Goal: Information Seeking & Learning: Learn about a topic

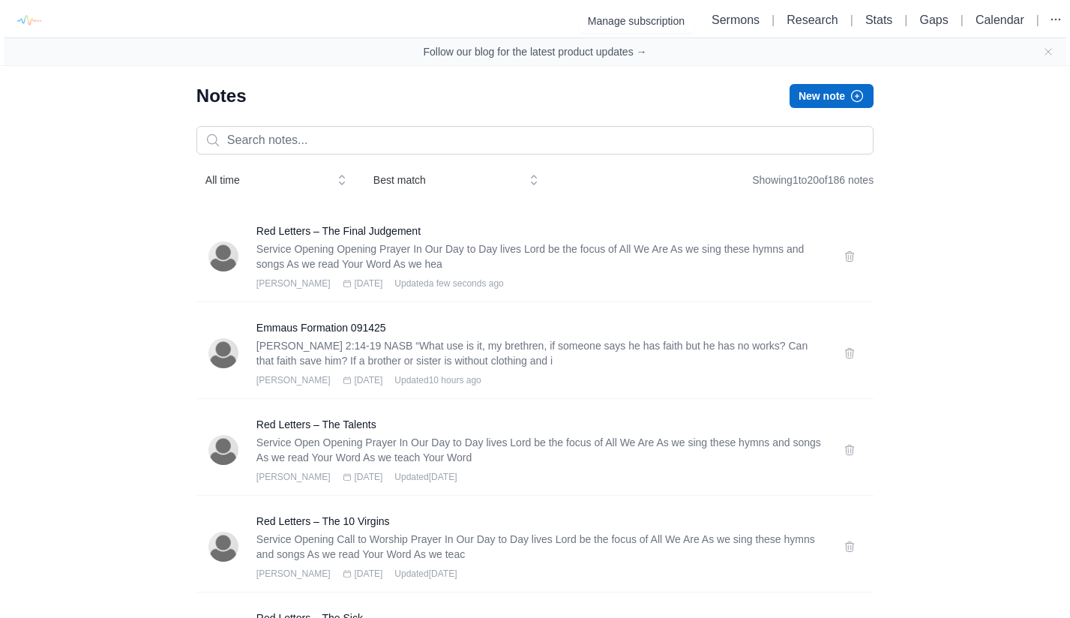
click at [830, 94] on button "New note" at bounding box center [831, 96] width 84 height 24
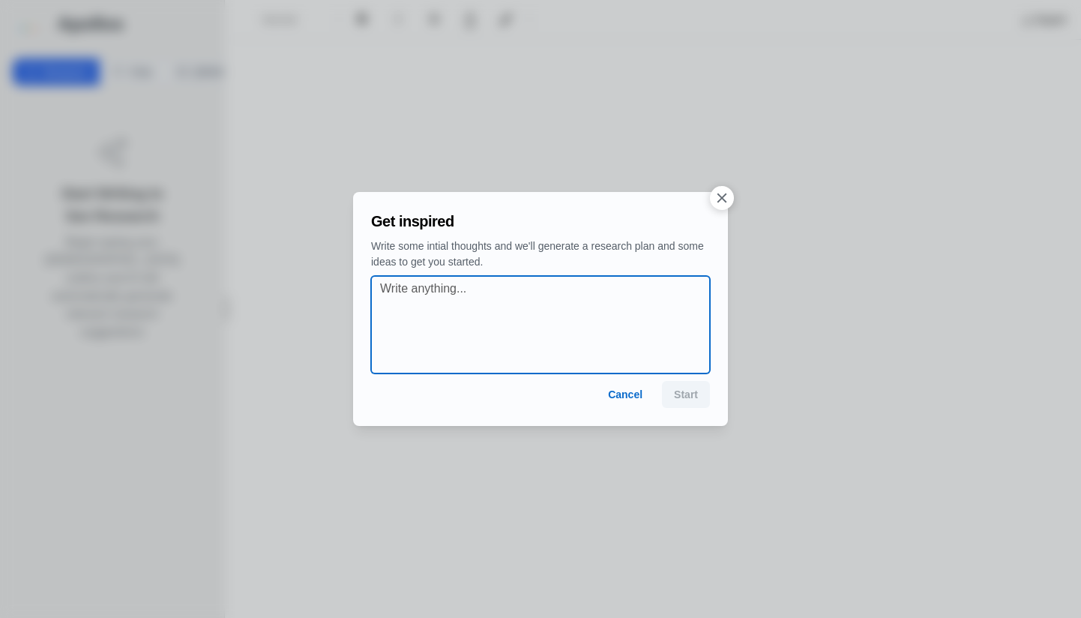
click at [582, 319] on textarea at bounding box center [545, 325] width 330 height 90
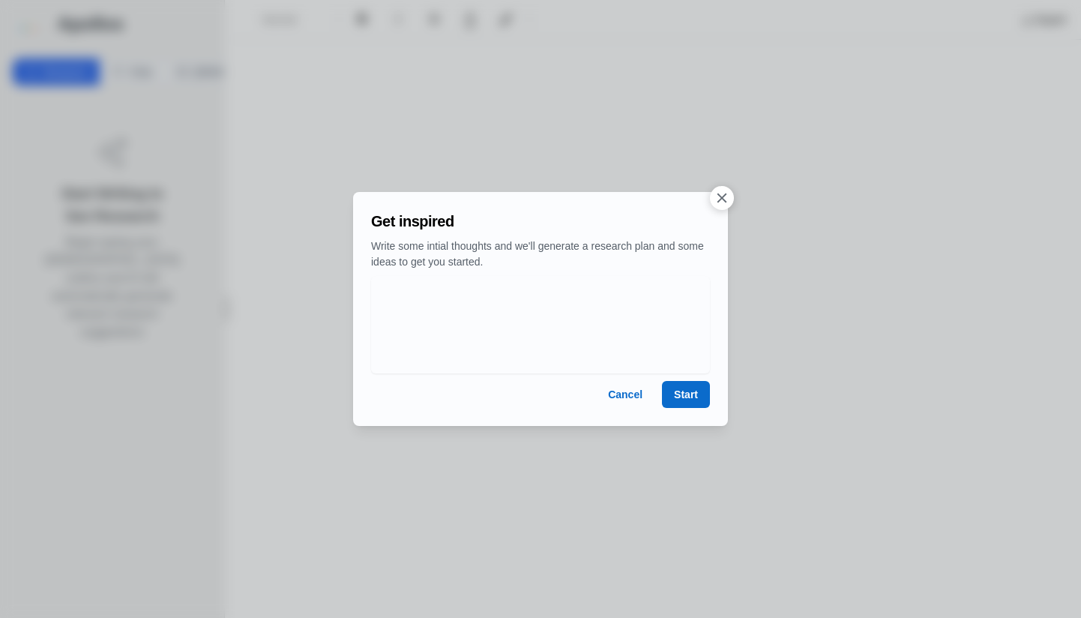
click at [687, 396] on button "Start" at bounding box center [686, 394] width 48 height 27
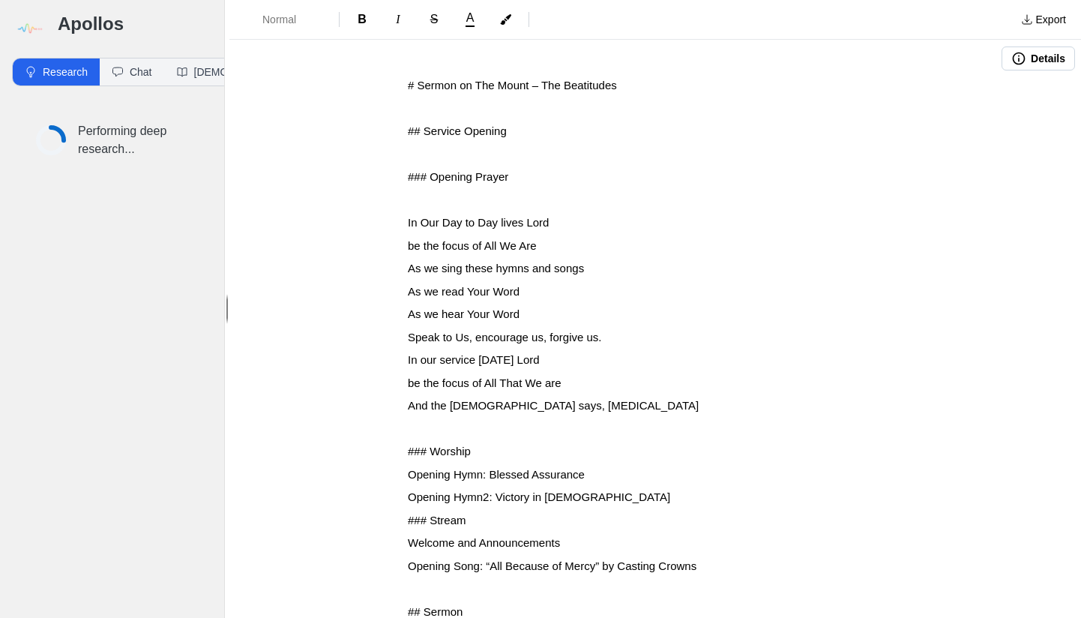
click at [1043, 58] on button "Details" at bounding box center [1037, 58] width 73 height 24
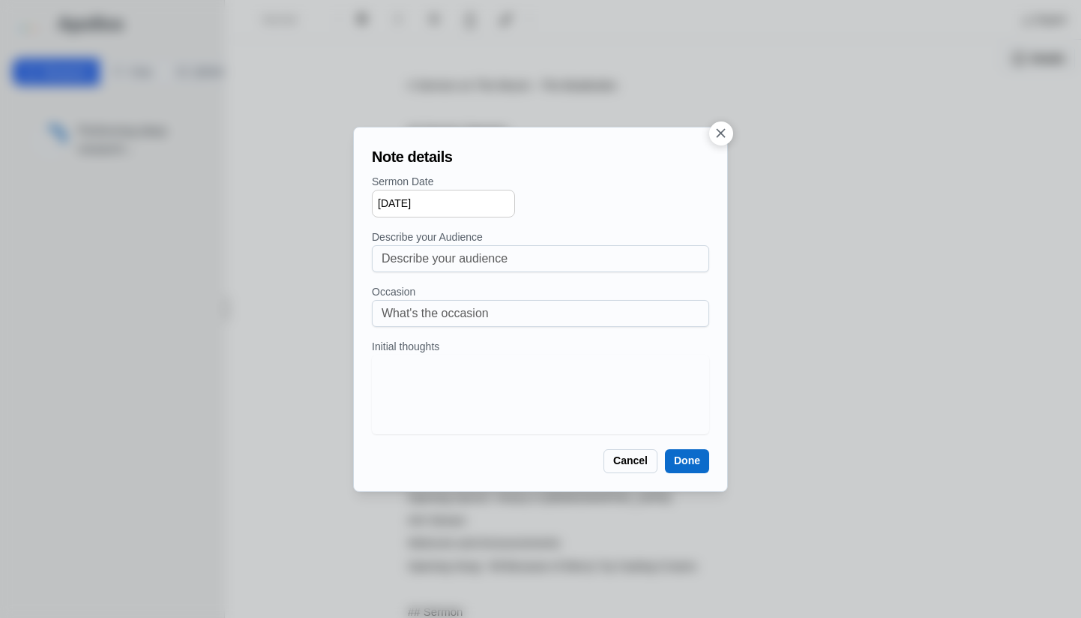
click at [721, 136] on icon "button" at bounding box center [721, 133] width 16 height 16
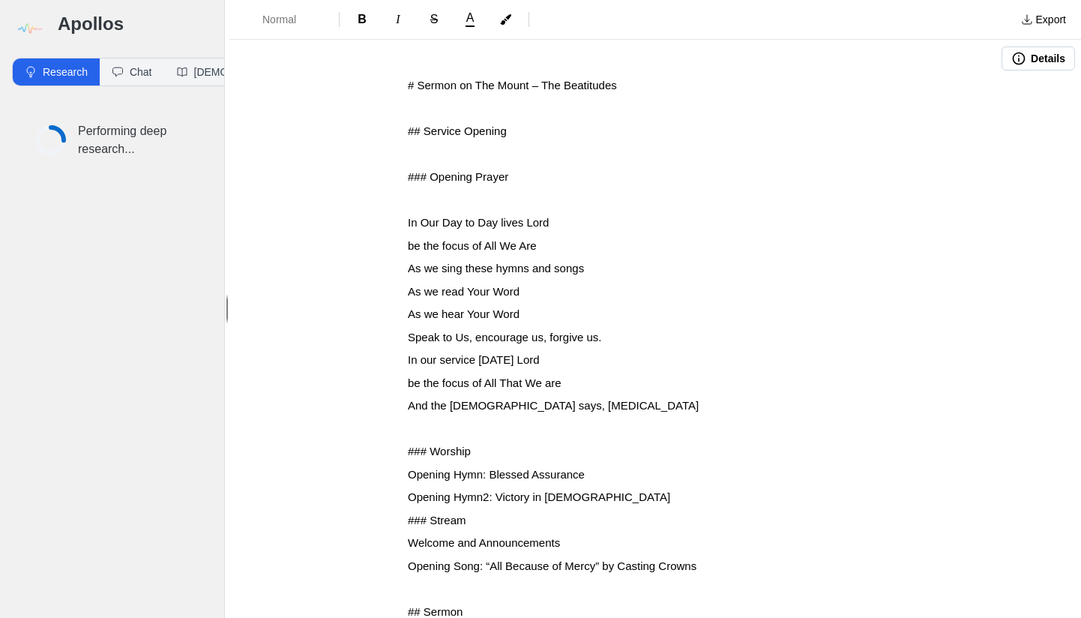
drag, startPoint x: 402, startPoint y: 85, endPoint x: 400, endPoint y: 102, distance: 16.6
click at [408, 86] on span "# Sermon on The Mount – The Beatitudes" at bounding box center [512, 85] width 209 height 13
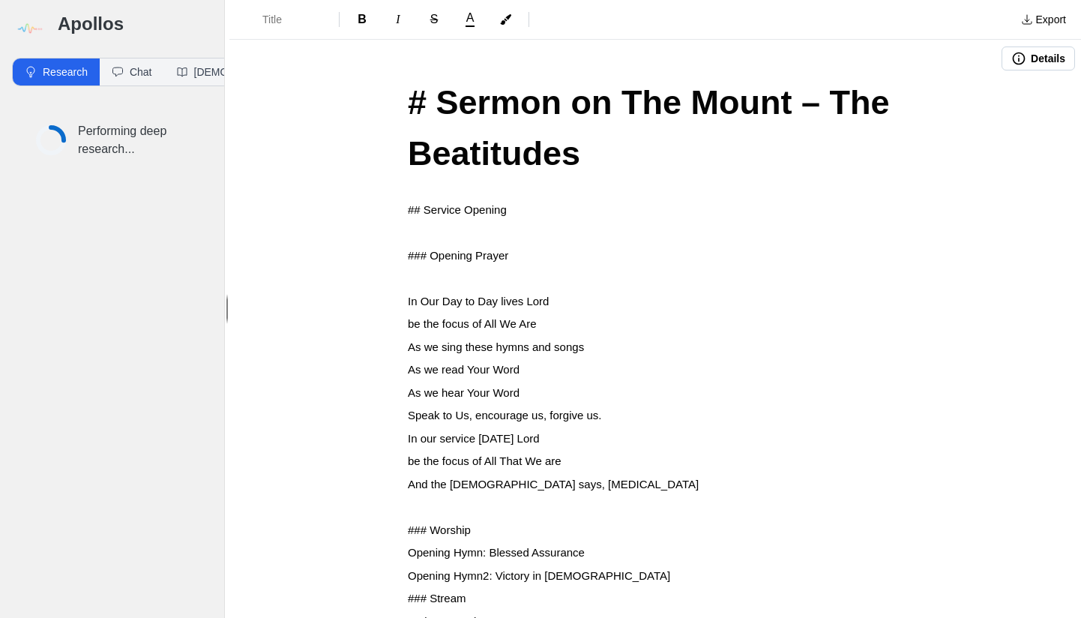
click at [438, 98] on span "# Sermon on The Mount – The Beatitudes" at bounding box center [653, 127] width 491 height 89
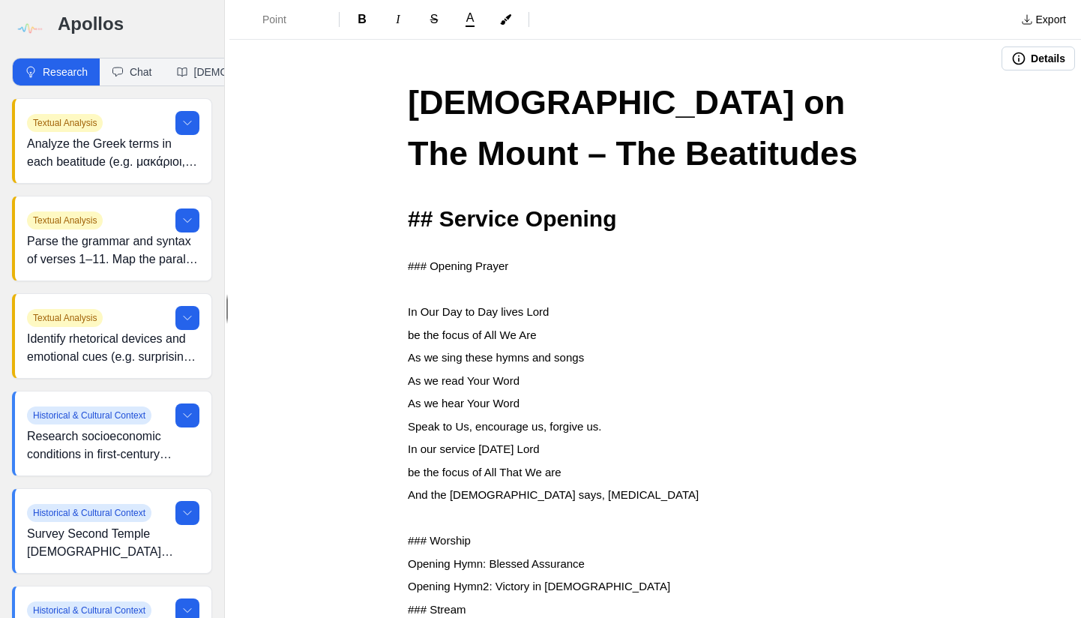
click at [441, 218] on span "## Service Opening" at bounding box center [512, 218] width 208 height 25
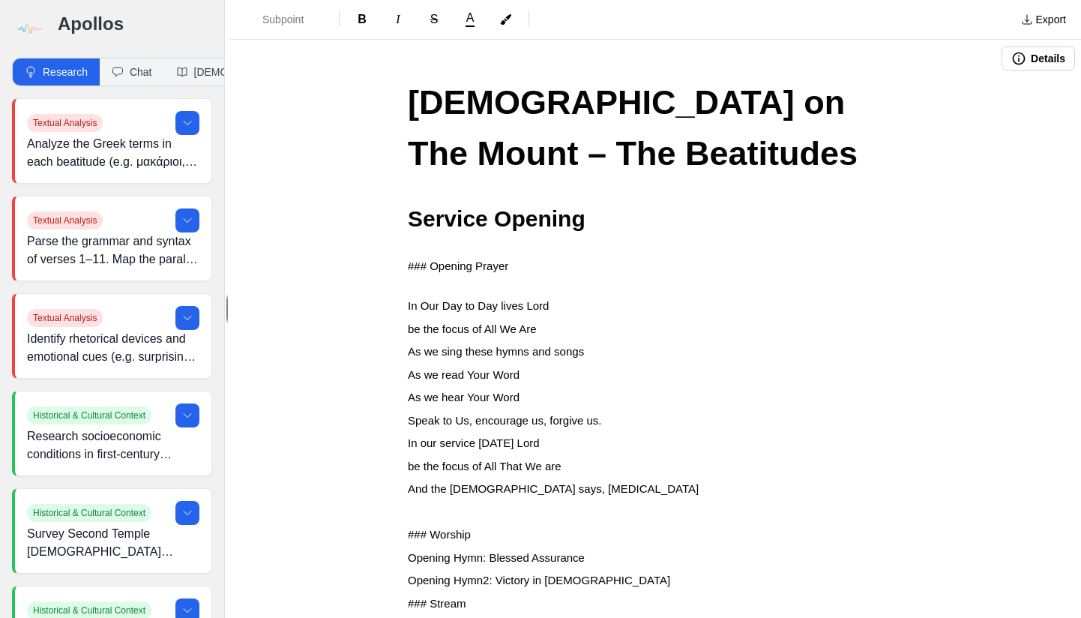
click at [430, 263] on span "### Opening Prayer" at bounding box center [458, 265] width 100 height 13
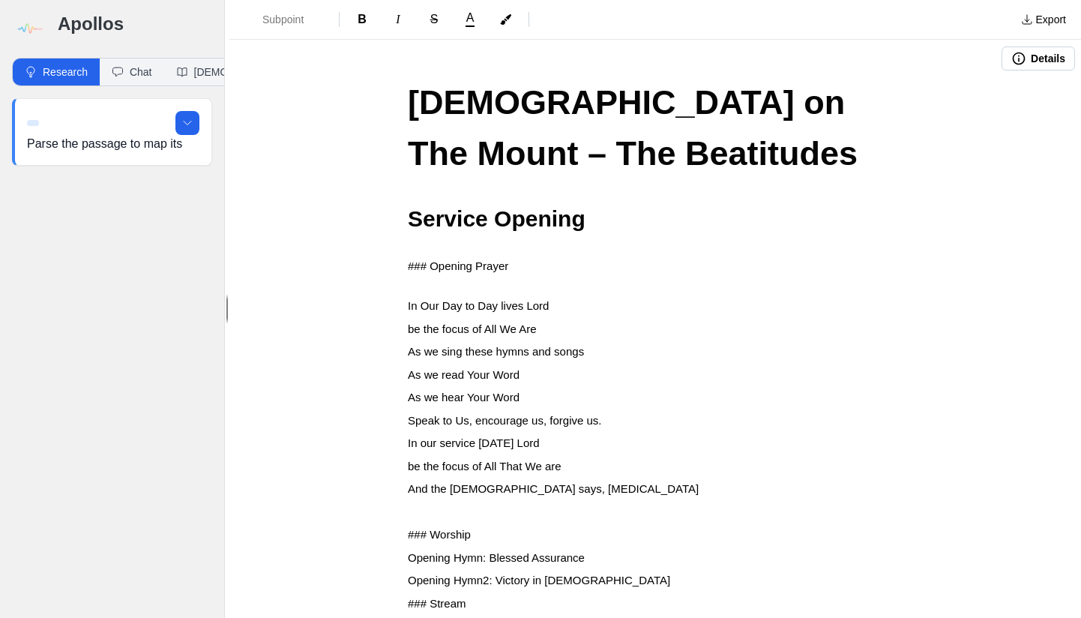
click at [426, 264] on span "### Opening Prayer" at bounding box center [458, 265] width 100 height 13
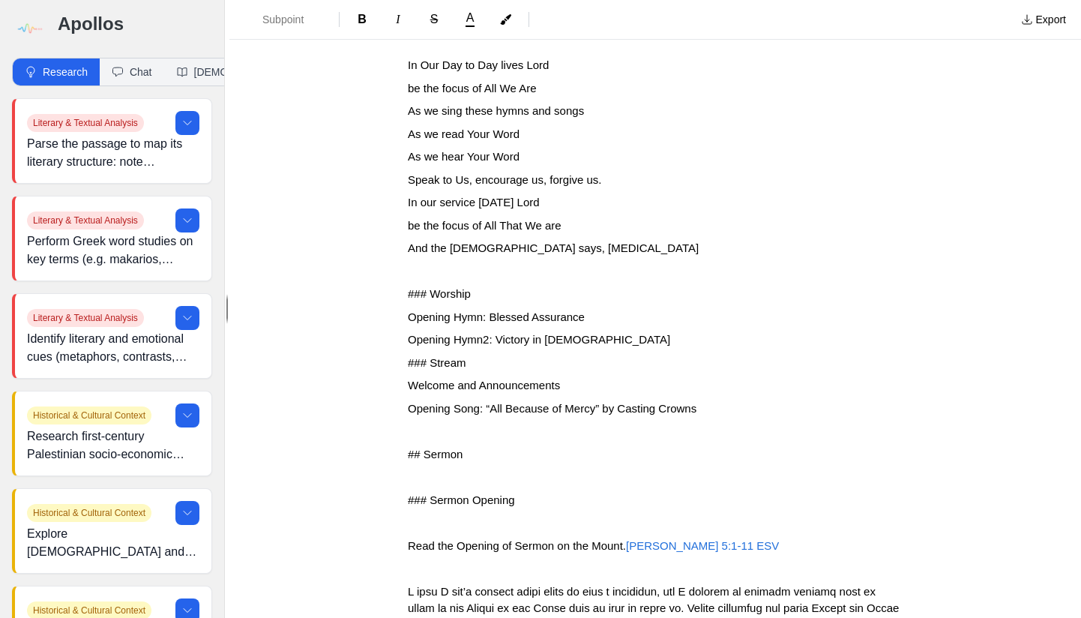
scroll to position [251, 0]
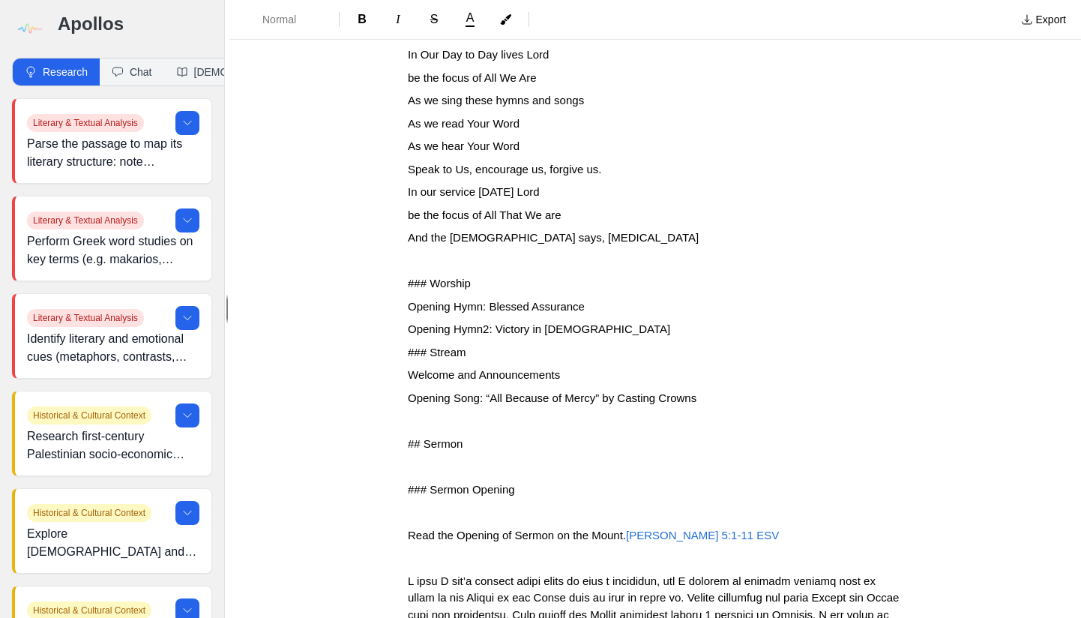
drag, startPoint x: 401, startPoint y: 279, endPoint x: 401, endPoint y: 291, distance: 12.0
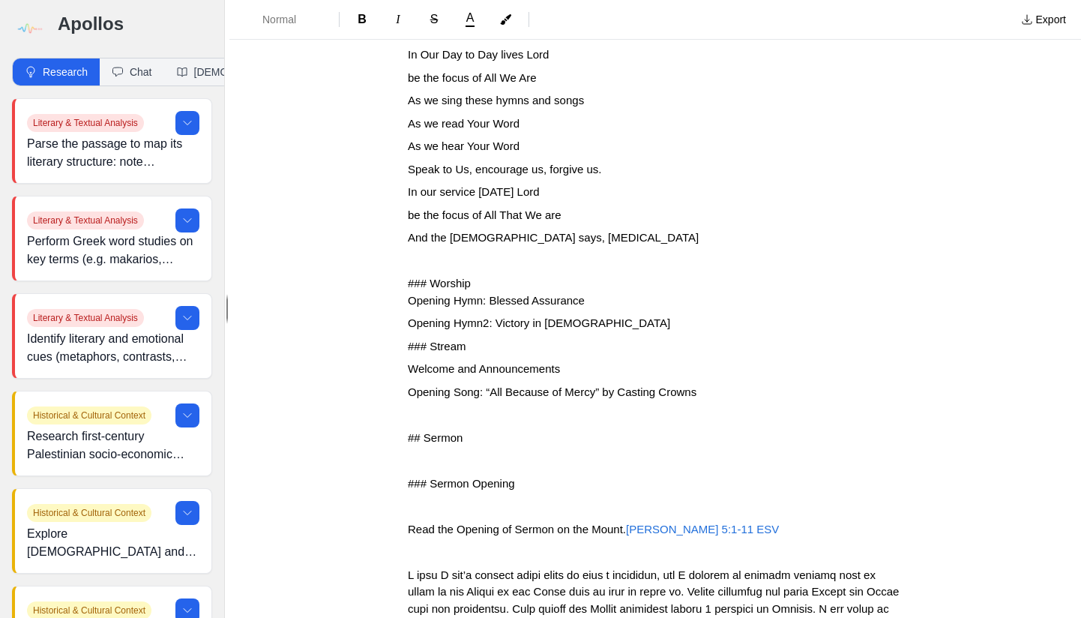
click at [428, 292] on p "Opening Hymn: Blessed Assurance" at bounding box center [655, 300] width 495 height 17
click at [428, 277] on span "### Worship" at bounding box center [439, 283] width 63 height 13
drag, startPoint x: 402, startPoint y: 337, endPoint x: 402, endPoint y: 352, distance: 15.7
click at [408, 340] on span "### Stream" at bounding box center [437, 346] width 58 height 13
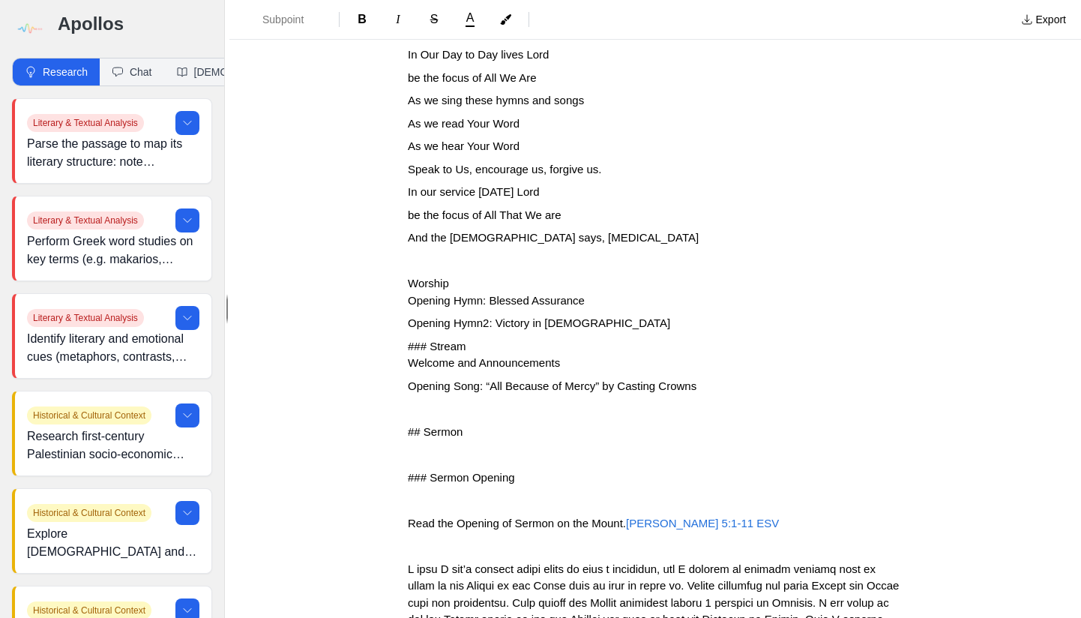
click at [428, 340] on span "### Stream" at bounding box center [437, 346] width 58 height 13
click at [408, 425] on span "## Sermon" at bounding box center [435, 431] width 55 height 13
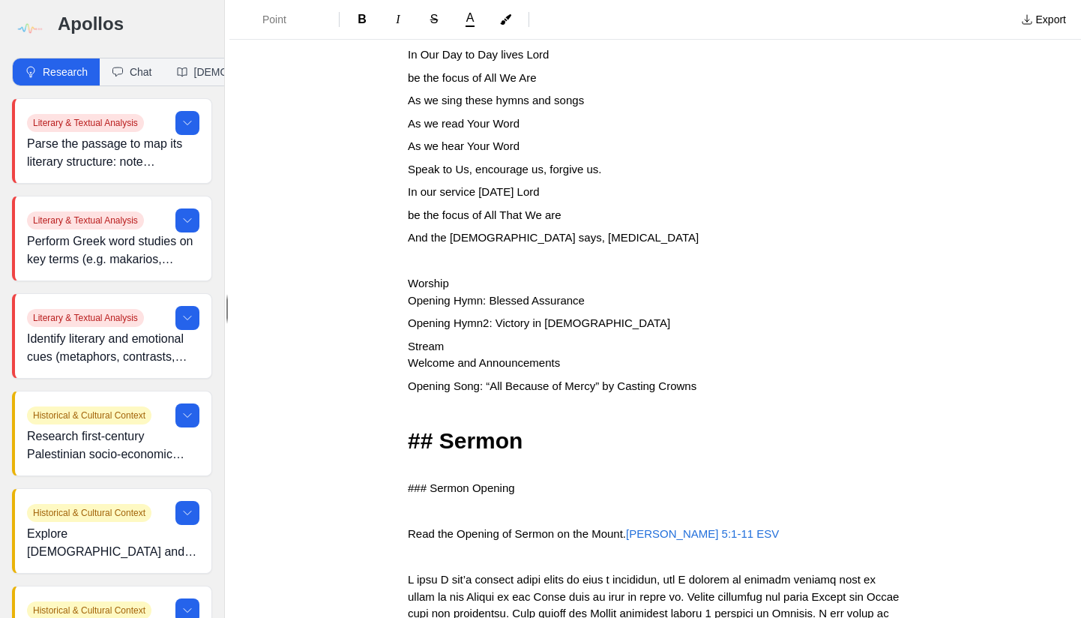
click at [441, 428] on span "## Sermon" at bounding box center [465, 440] width 115 height 25
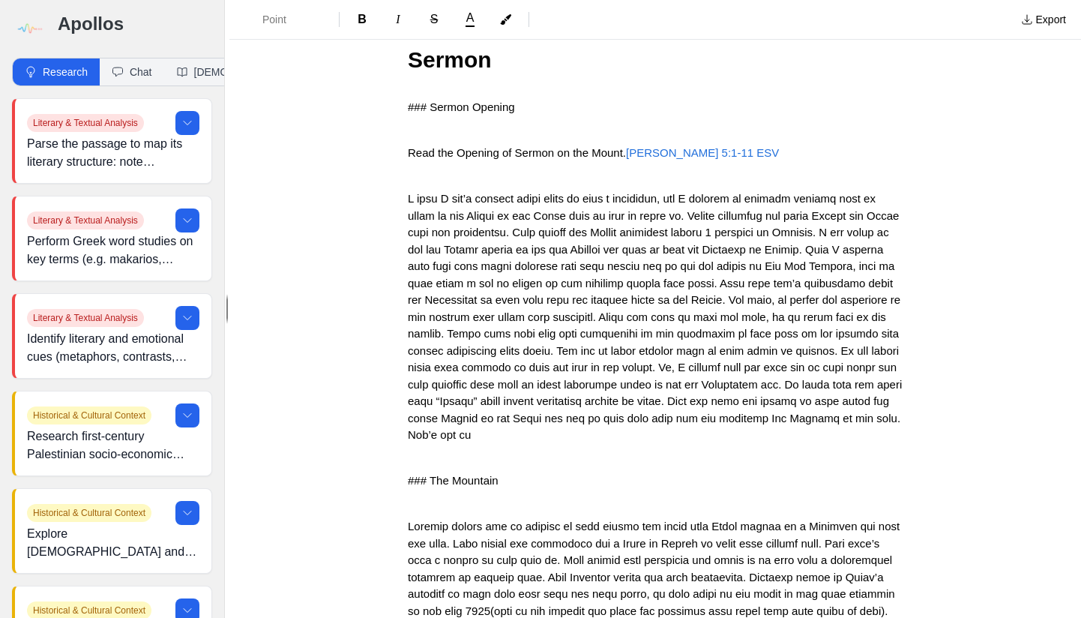
scroll to position [627, 0]
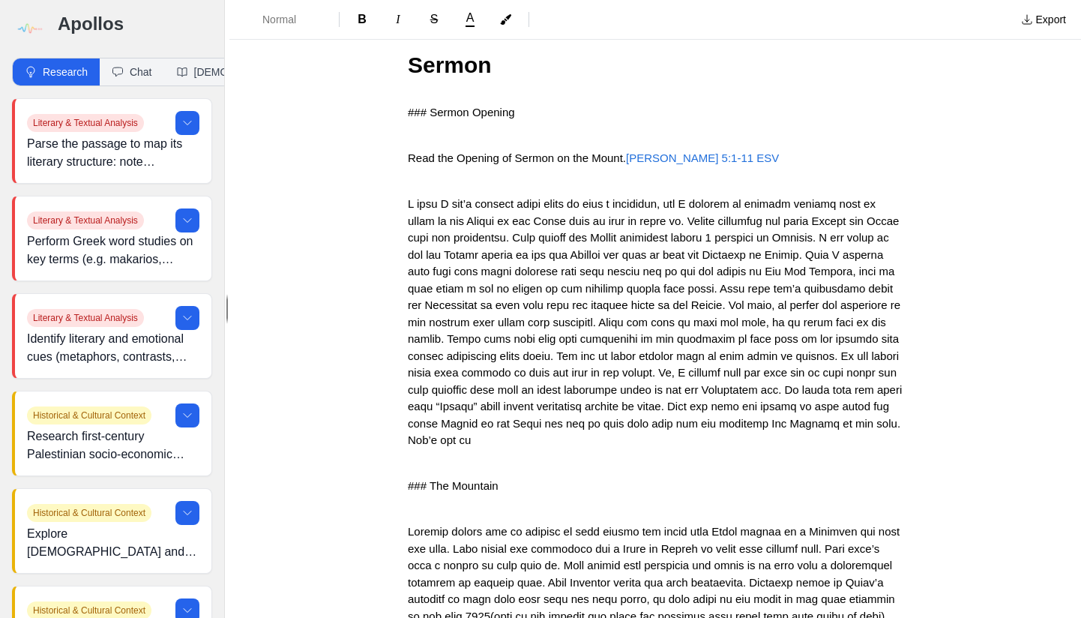
drag, startPoint x: 401, startPoint y: 99, endPoint x: 401, endPoint y: 120, distance: 21.0
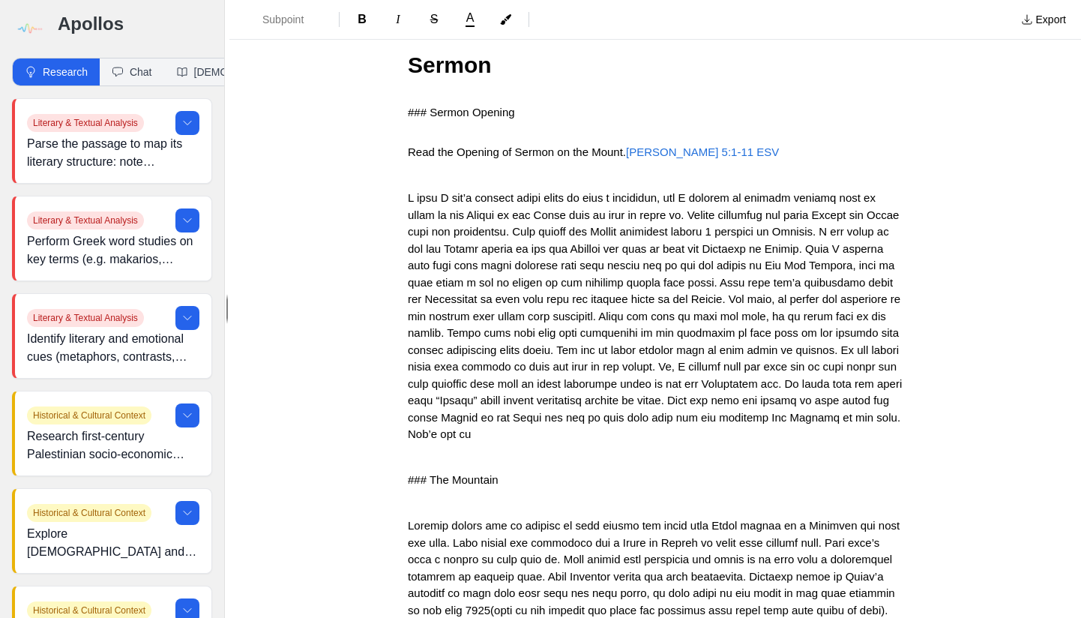
drag, startPoint x: 425, startPoint y: 103, endPoint x: 425, endPoint y: 123, distance: 19.5
click at [425, 106] on span "### Sermon Opening" at bounding box center [461, 112] width 107 height 13
click at [408, 473] on span "### The Mountain" at bounding box center [453, 479] width 91 height 13
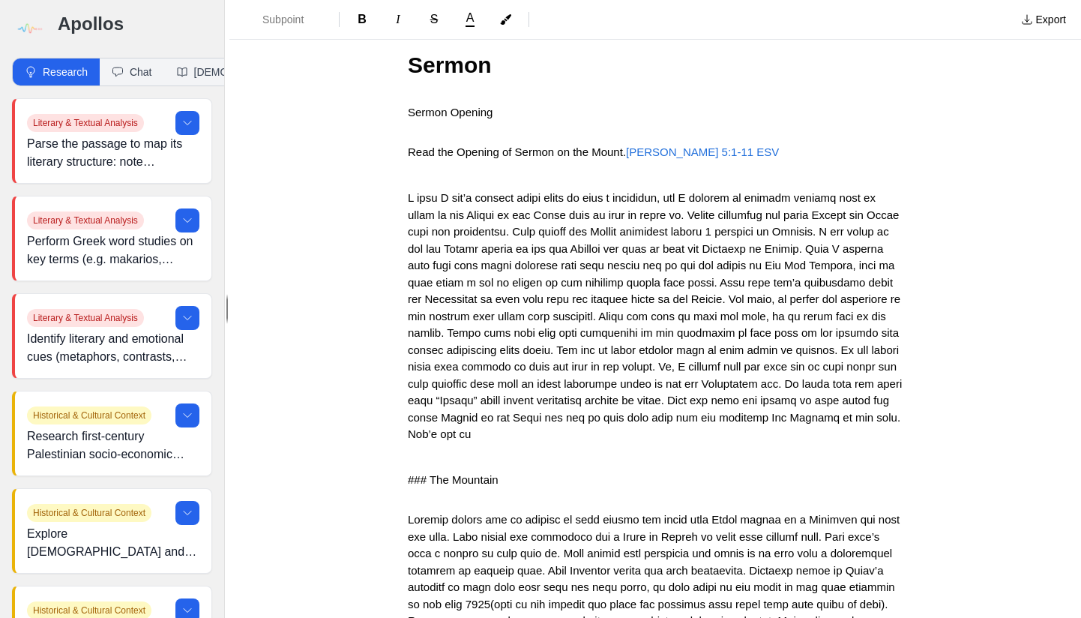
drag, startPoint x: 429, startPoint y: 466, endPoint x: 429, endPoint y: 476, distance: 9.7
click at [429, 473] on span "### The Mountain" at bounding box center [453, 479] width 91 height 13
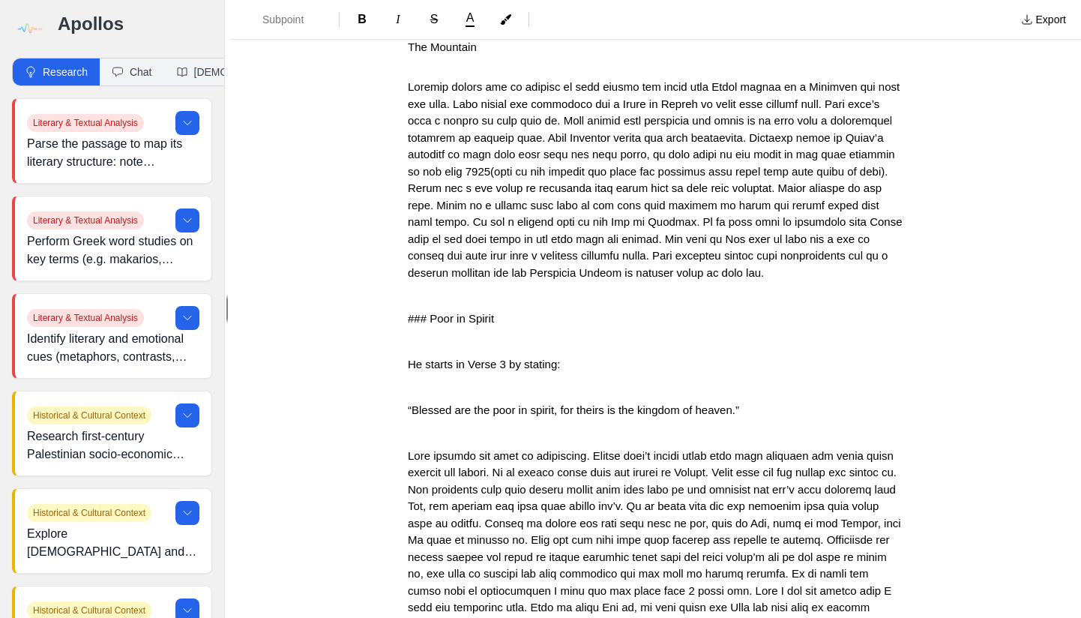
scroll to position [1029, 0]
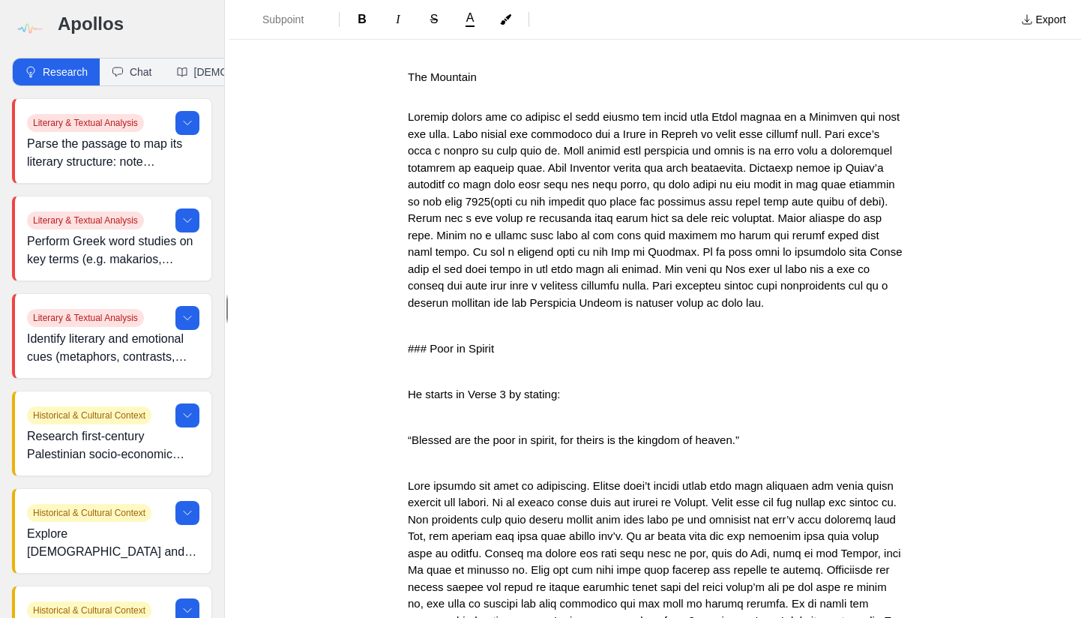
drag, startPoint x: 402, startPoint y: 328, endPoint x: 401, endPoint y: 349, distance: 21.0
click at [408, 342] on span "### Poor in Spirit" at bounding box center [451, 348] width 86 height 13
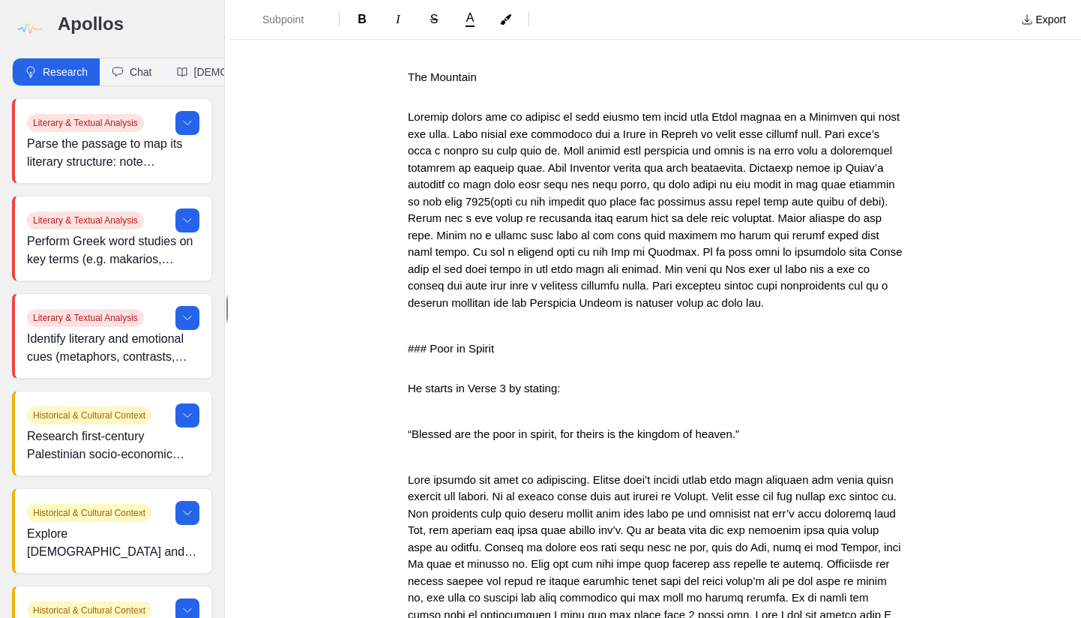
drag, startPoint x: 426, startPoint y: 327, endPoint x: 426, endPoint y: 343, distance: 16.5
click at [426, 342] on span "### Poor in Spirit" at bounding box center [451, 348] width 86 height 13
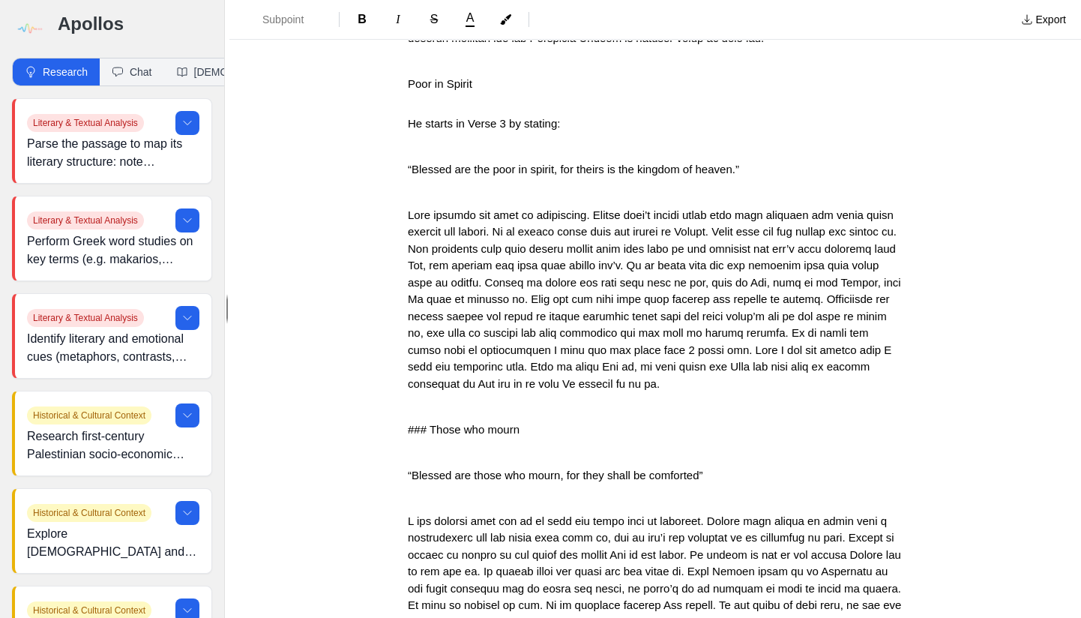
scroll to position [1299, 0]
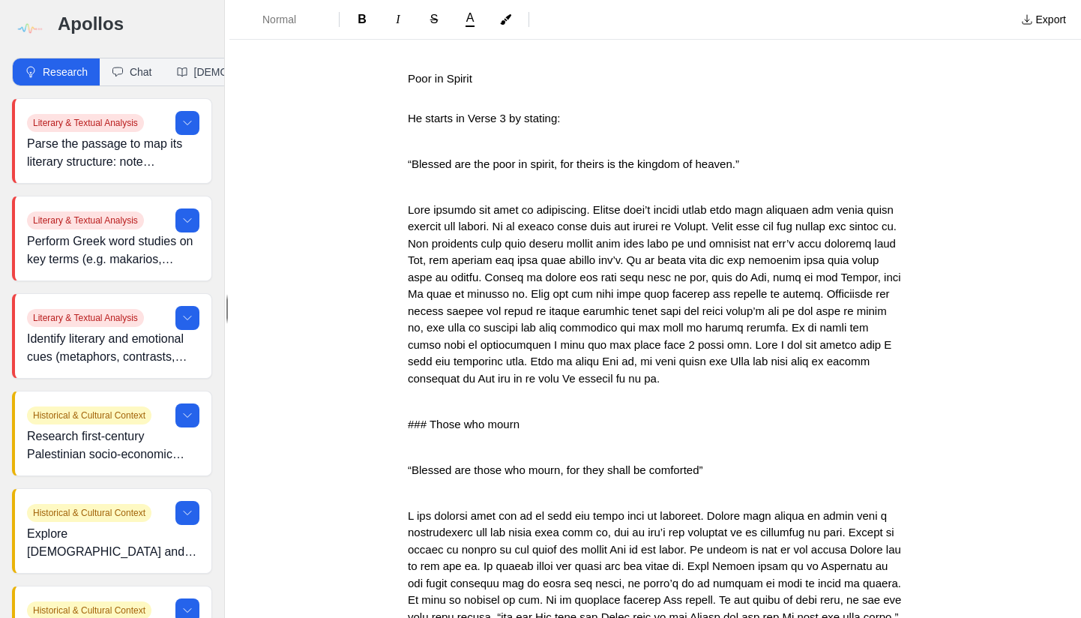
drag, startPoint x: 400, startPoint y: 394, endPoint x: 400, endPoint y: 421, distance: 27.0
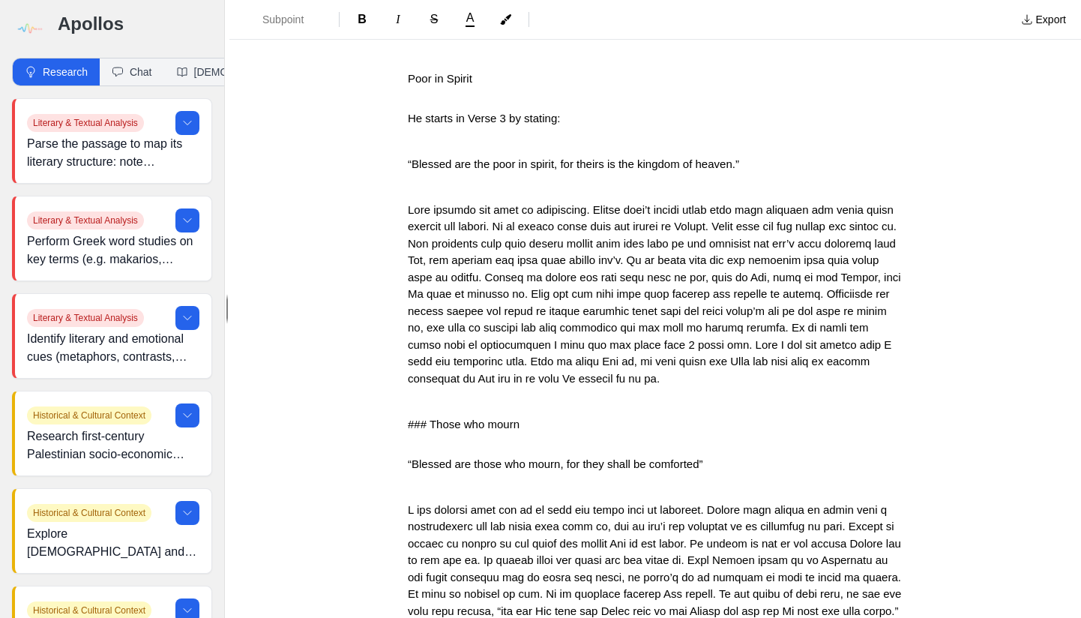
click at [429, 417] on span "### Those who mourn" at bounding box center [464, 423] width 112 height 13
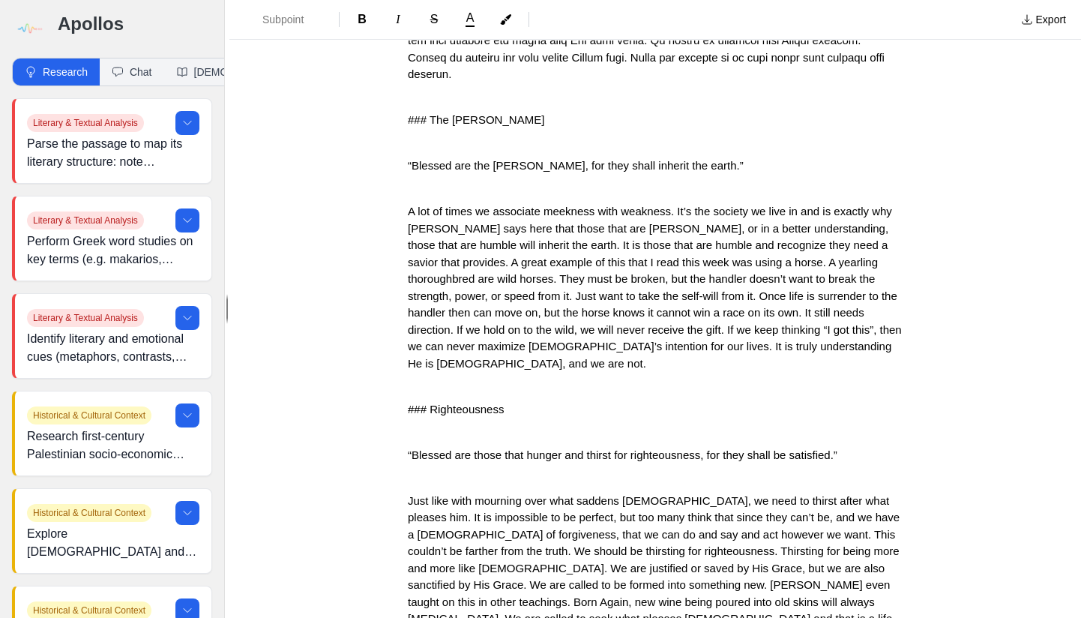
scroll to position [1914, 0]
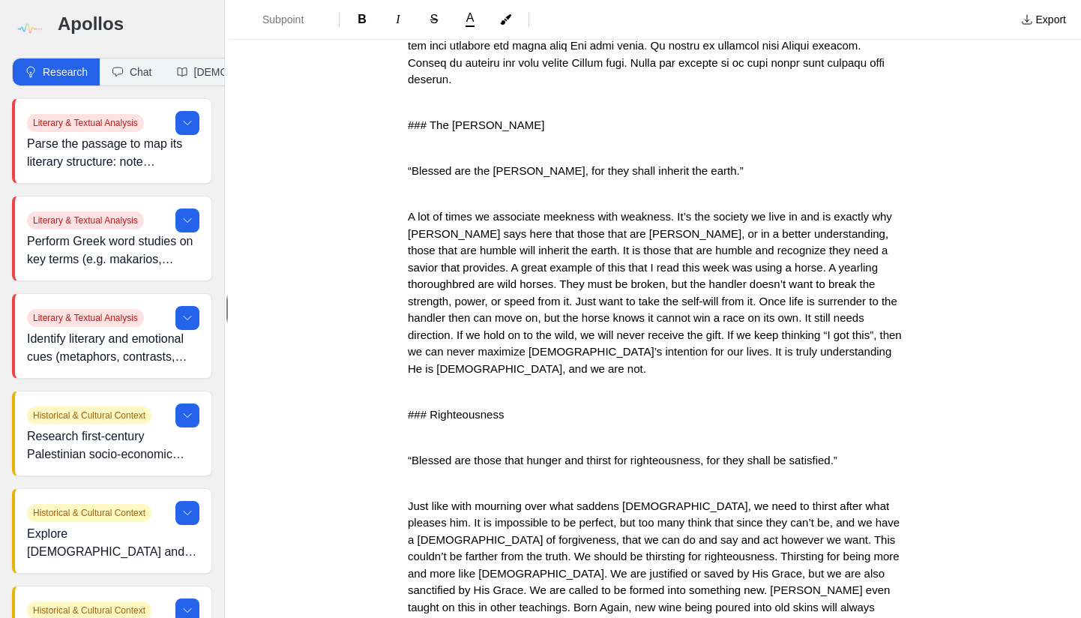
click at [408, 118] on span "### The [PERSON_NAME]" at bounding box center [476, 124] width 136 height 13
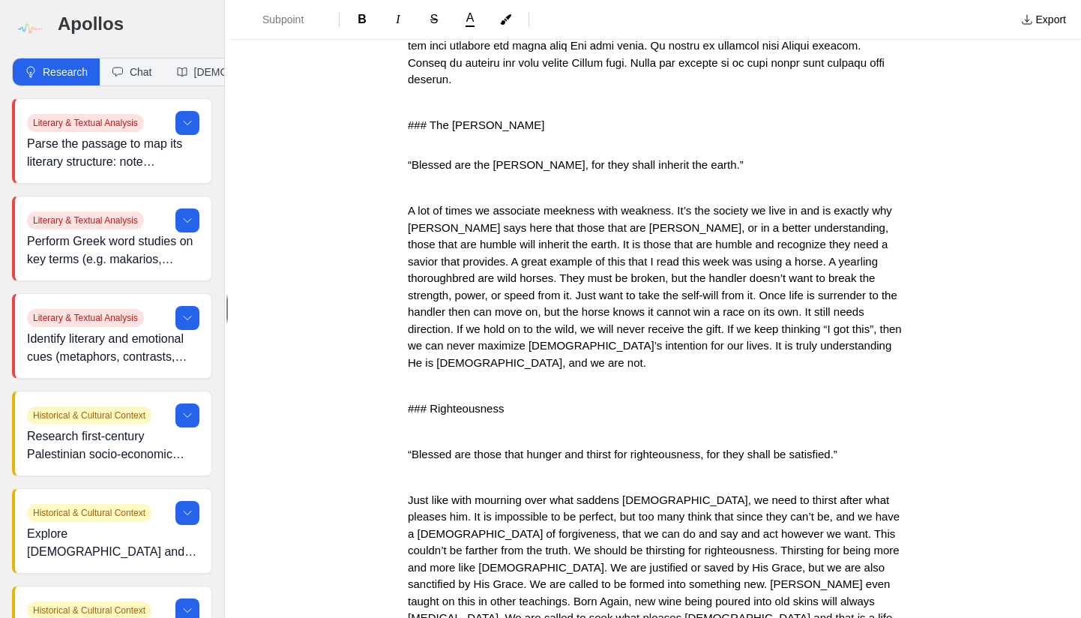
drag, startPoint x: 426, startPoint y: 89, endPoint x: 429, endPoint y: 112, distance: 23.3
click at [426, 118] on span "### The [PERSON_NAME]" at bounding box center [476, 124] width 136 height 13
click at [408, 402] on span "### Righteousness" at bounding box center [456, 408] width 96 height 13
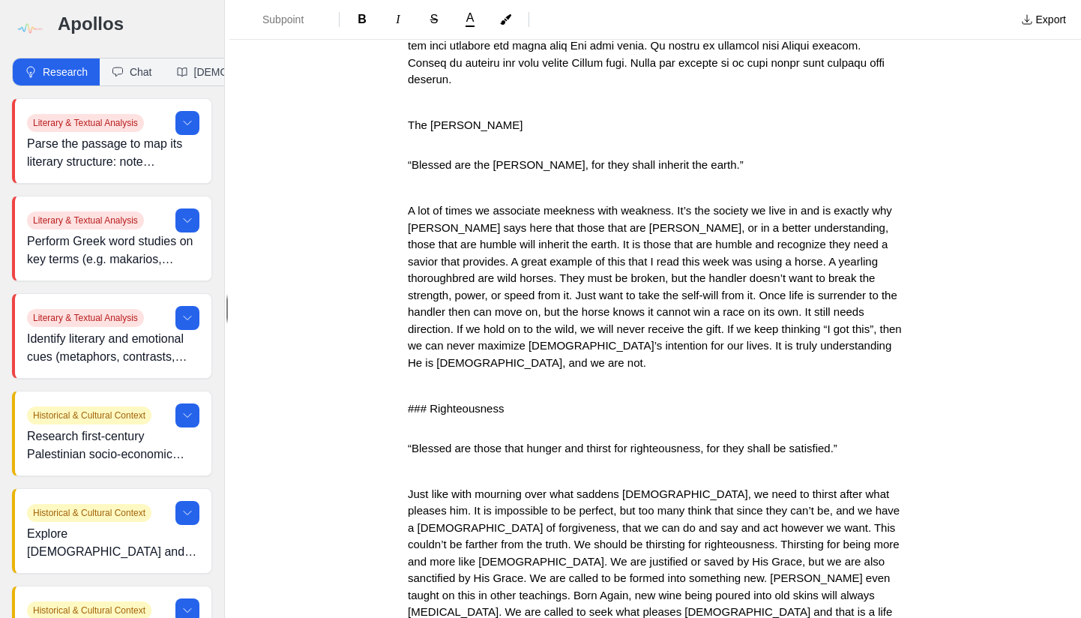
drag, startPoint x: 428, startPoint y: 365, endPoint x: 428, endPoint y: 381, distance: 16.5
click at [428, 402] on span "### Righteousness" at bounding box center [456, 408] width 96 height 13
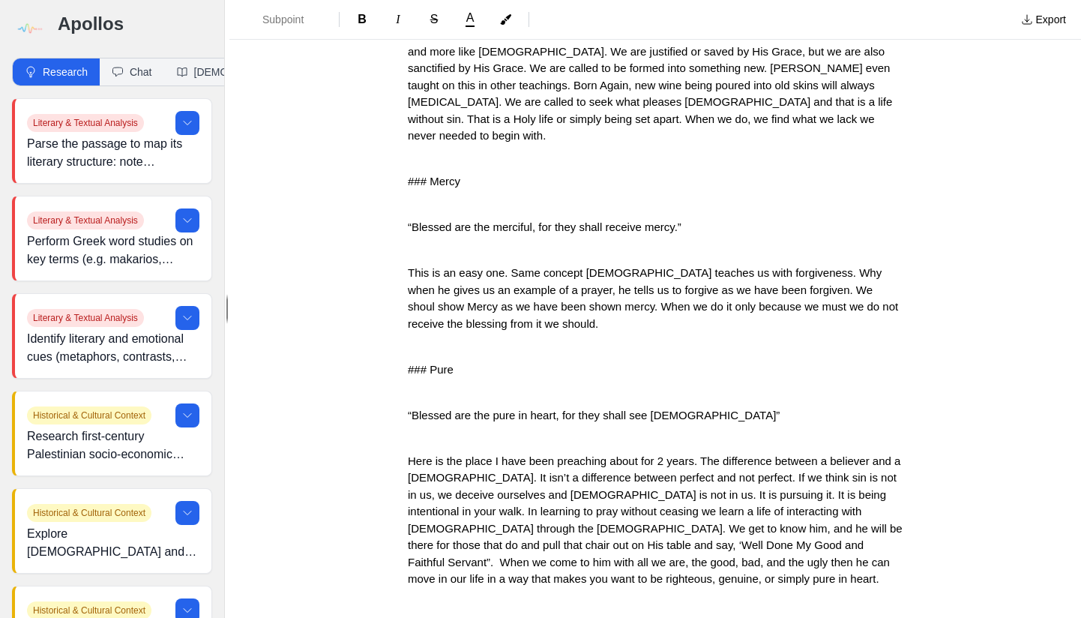
scroll to position [2429, 0]
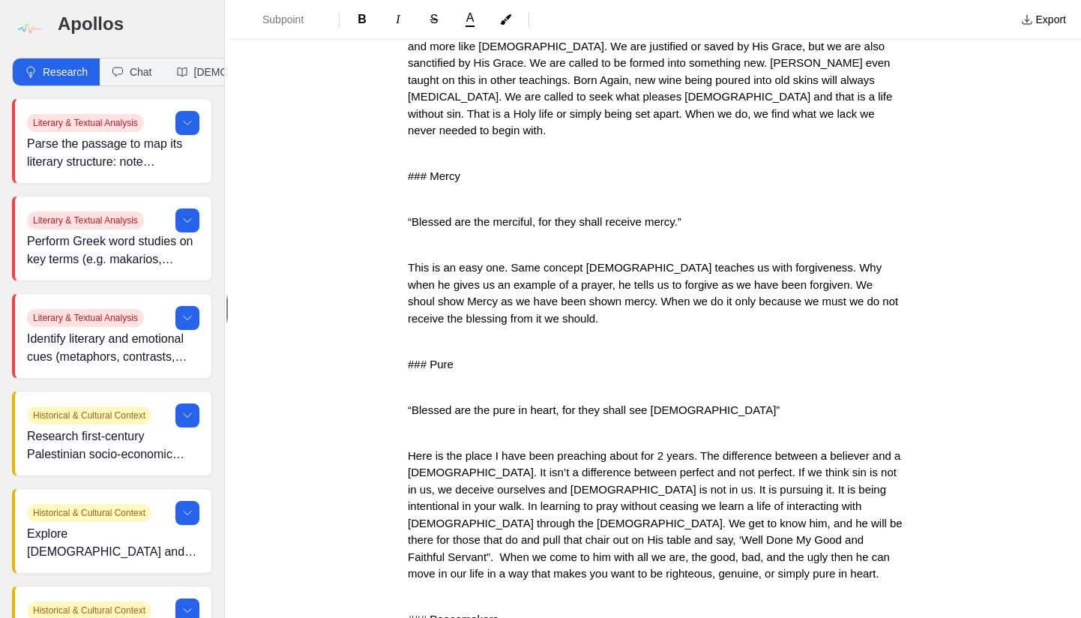
drag, startPoint x: 402, startPoint y: 114, endPoint x: 402, endPoint y: 127, distance: 13.5
click at [408, 169] on span "### Mercy" at bounding box center [434, 175] width 52 height 13
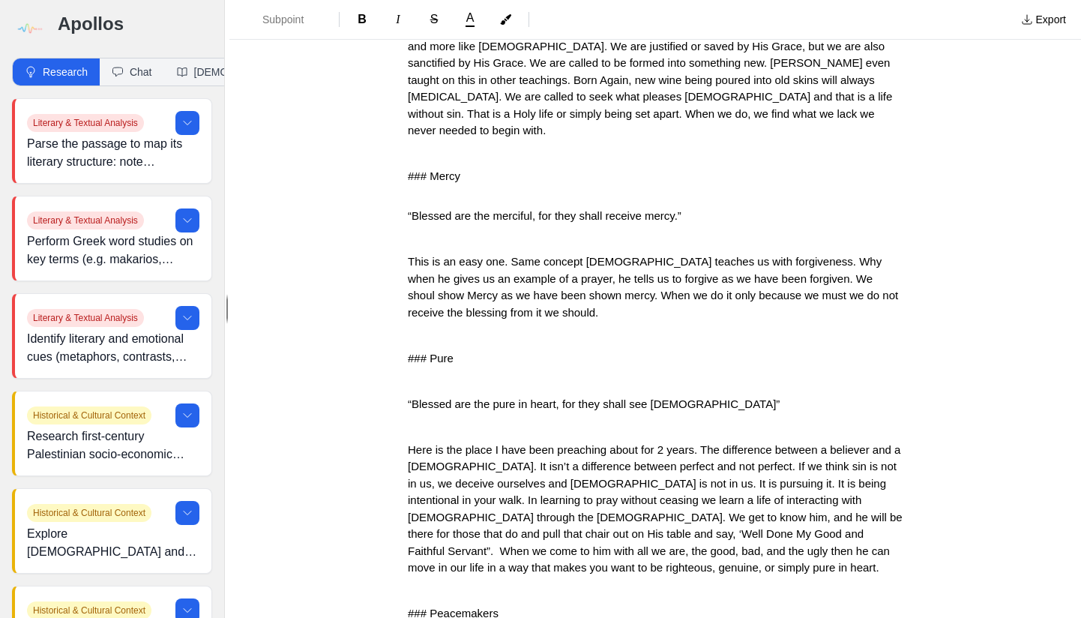
drag, startPoint x: 427, startPoint y: 111, endPoint x: 427, endPoint y: 139, distance: 28.5
click at [427, 169] on span "### Mercy" at bounding box center [434, 175] width 52 height 13
click at [408, 352] on span "### Pure" at bounding box center [431, 358] width 46 height 13
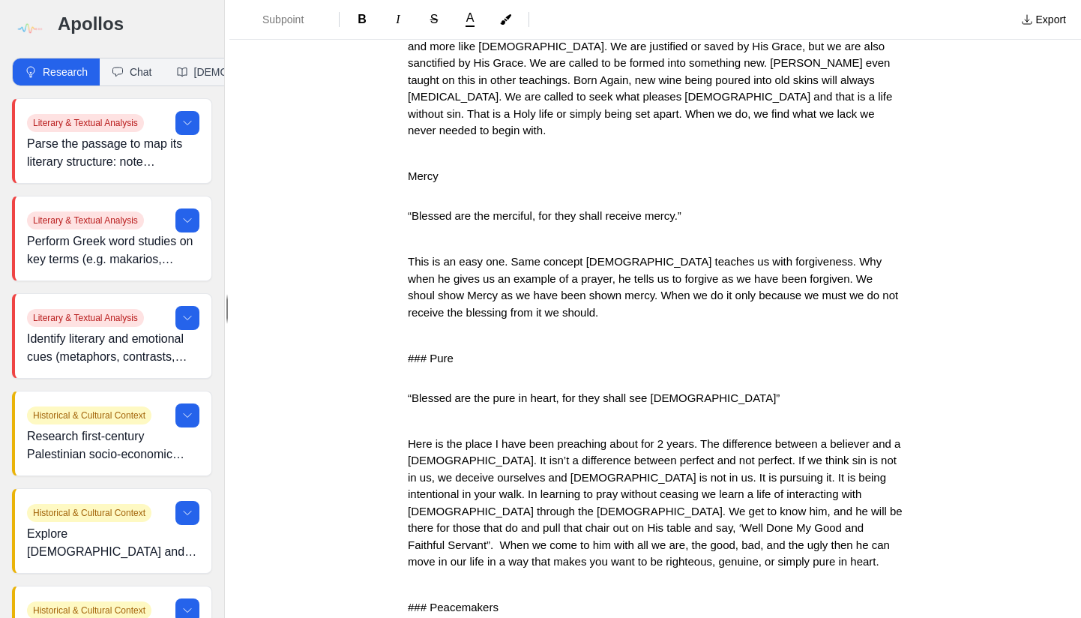
click at [426, 352] on span "### Pure" at bounding box center [431, 358] width 46 height 13
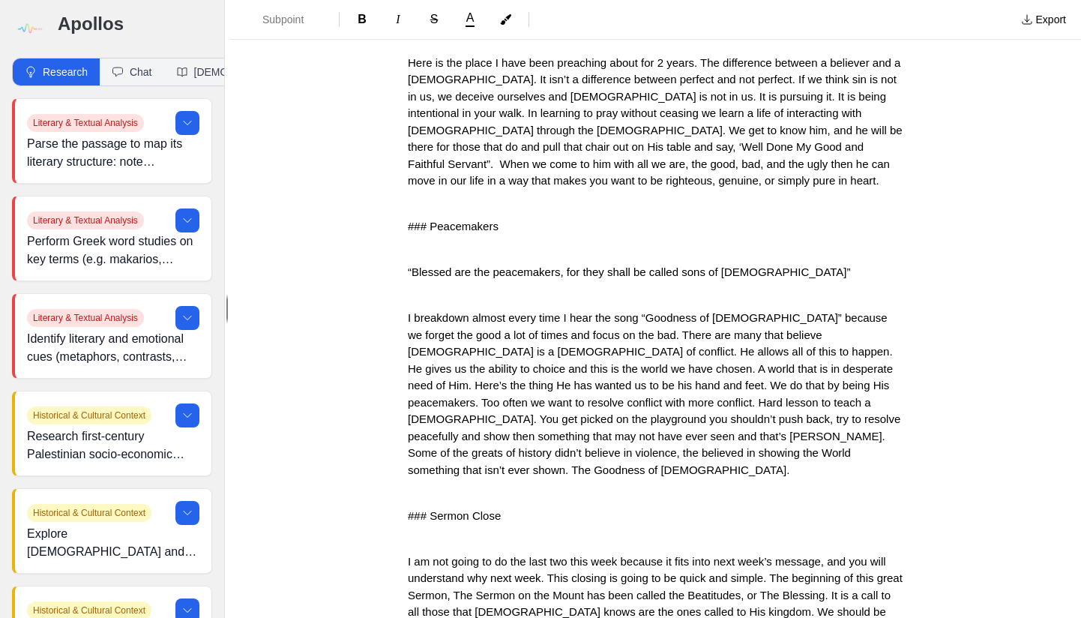
scroll to position [2820, 0]
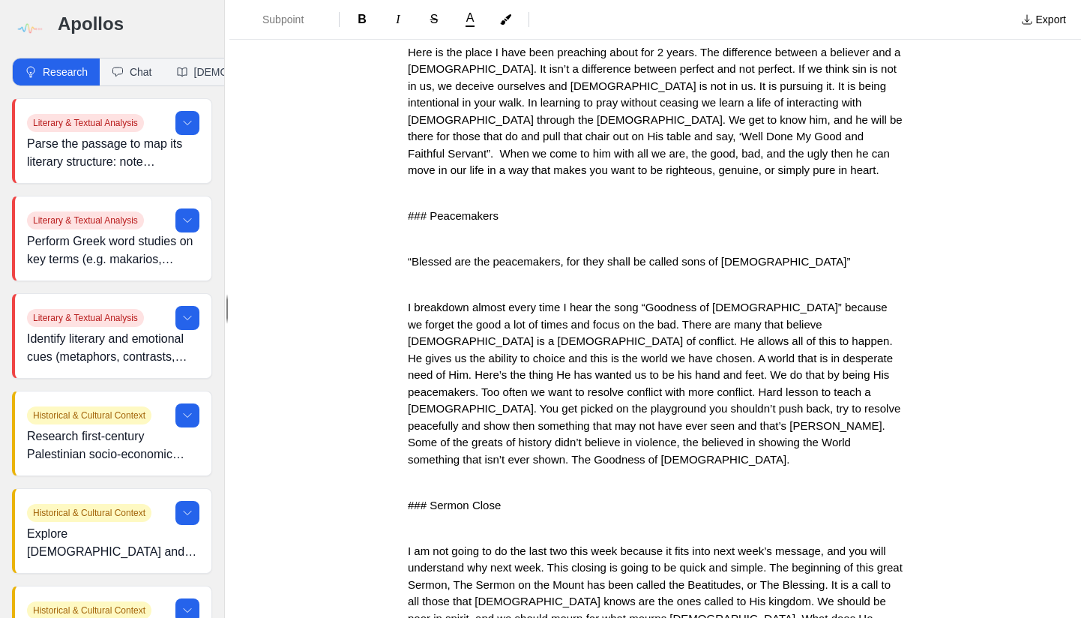
click at [408, 209] on span "### Peacemakers" at bounding box center [453, 215] width 91 height 13
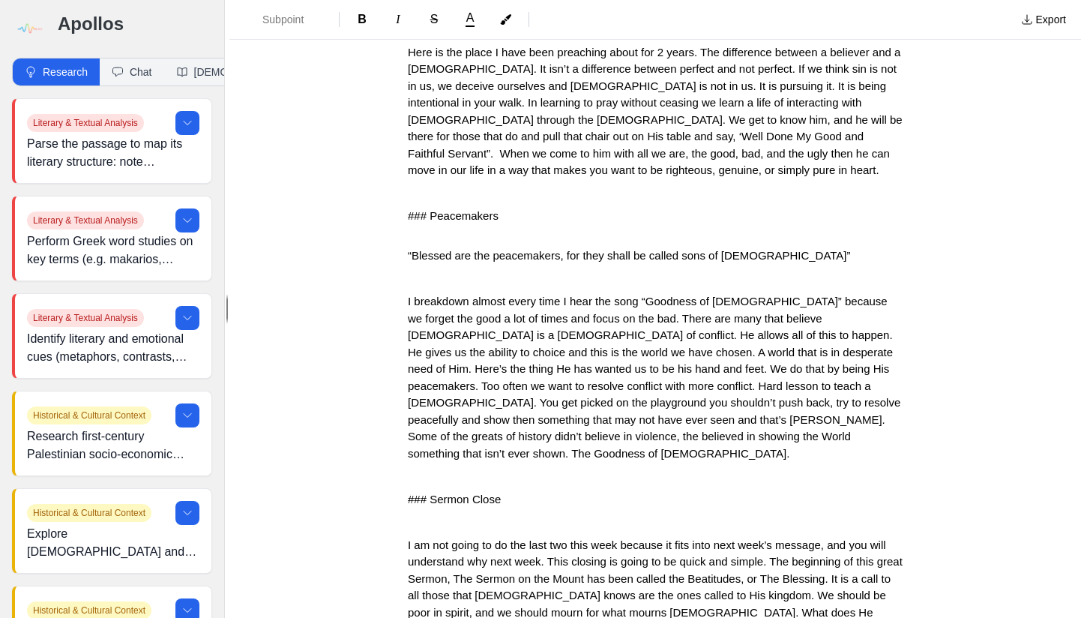
drag, startPoint x: 427, startPoint y: 145, endPoint x: 427, endPoint y: 161, distance: 15.7
click at [427, 209] on span "### Peacemakers" at bounding box center [453, 215] width 91 height 13
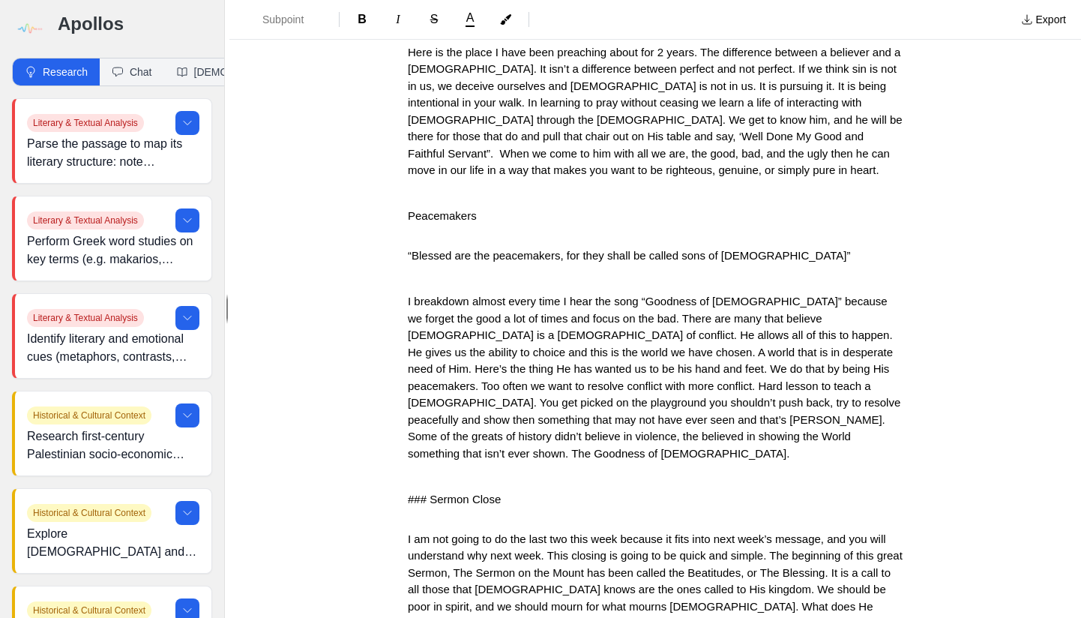
click at [428, 492] on span "### Sermon Close" at bounding box center [454, 498] width 93 height 13
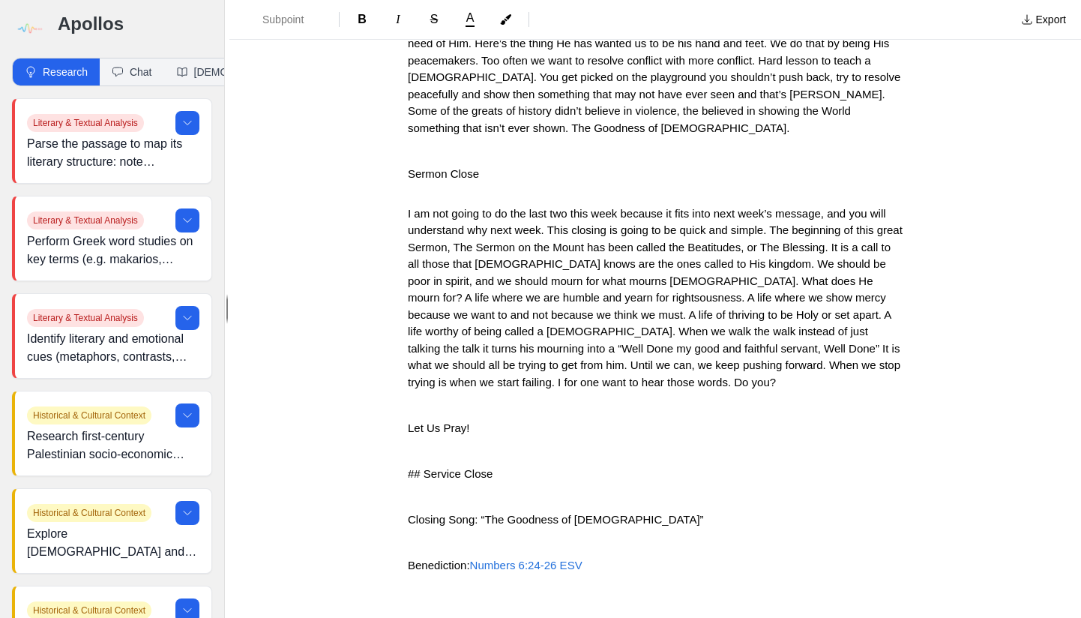
scroll to position [3160, 0]
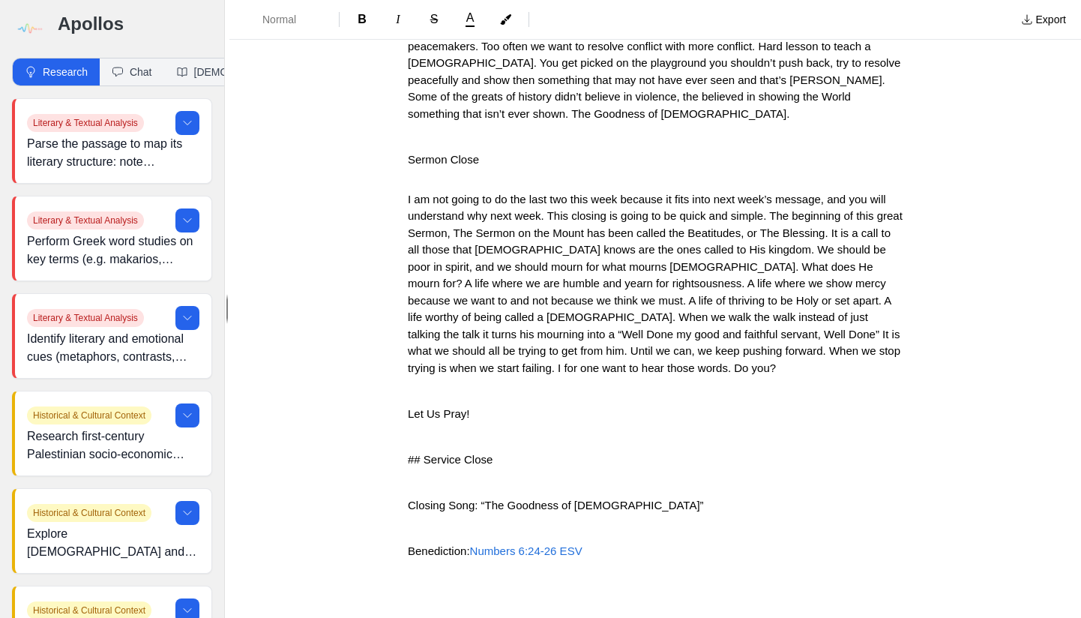
drag, startPoint x: 401, startPoint y: 361, endPoint x: 401, endPoint y: 383, distance: 21.7
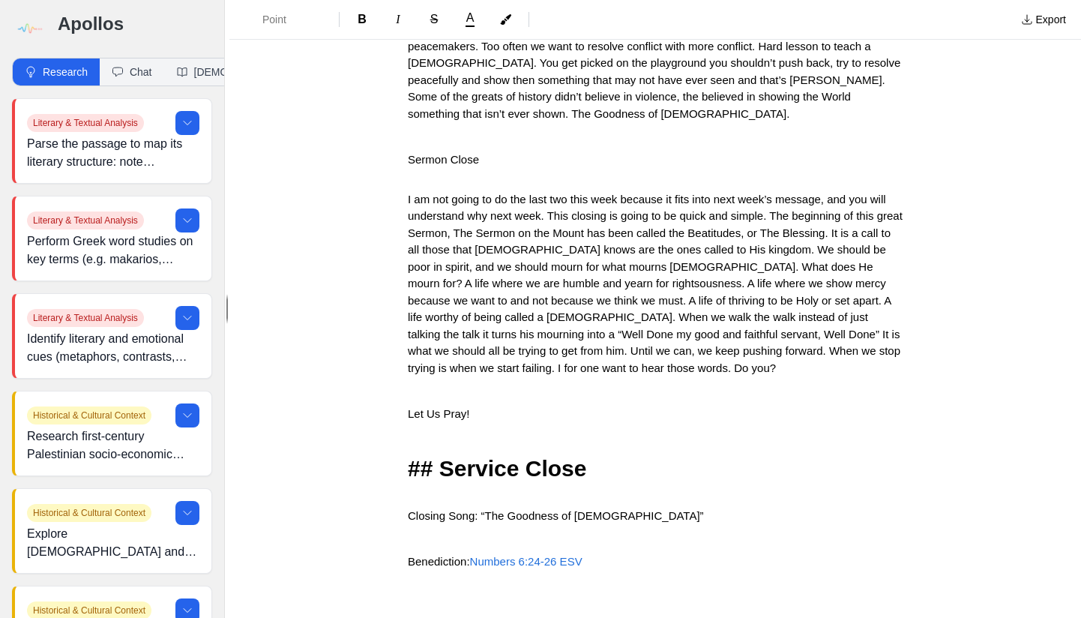
click at [439, 456] on span "## Service Close" at bounding box center [497, 468] width 179 height 25
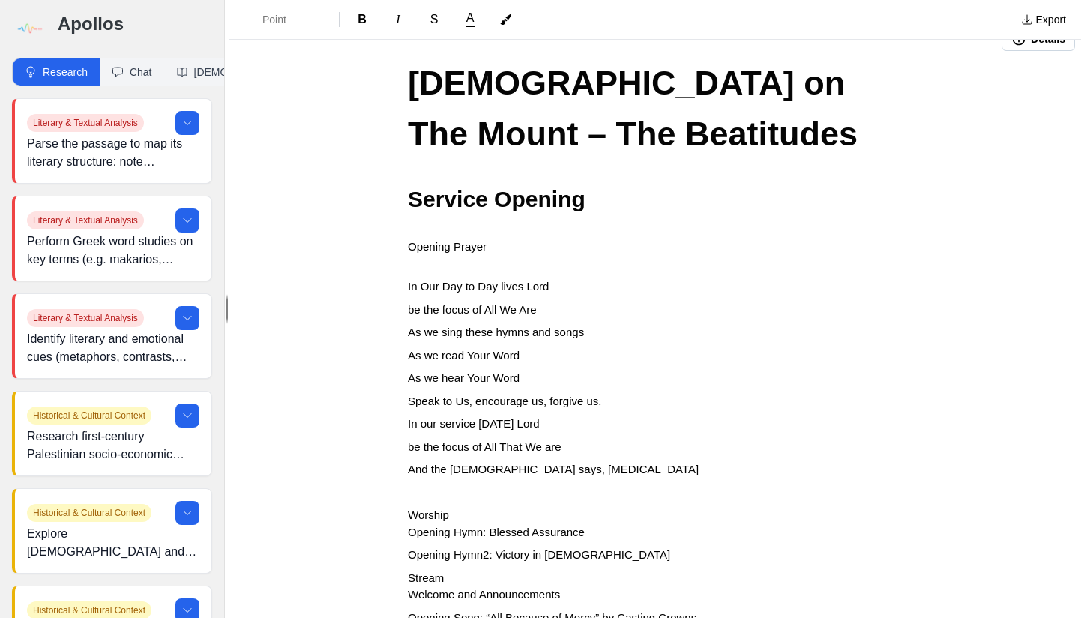
scroll to position [0, 0]
